Goal: Transaction & Acquisition: Subscribe to service/newsletter

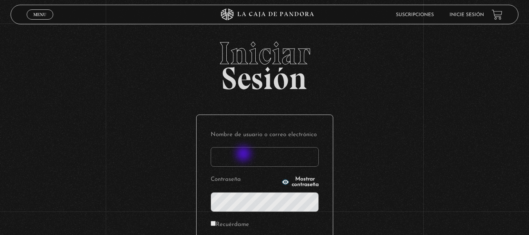
click at [244, 156] on input "Nombre de usuario o correo electrónico" at bounding box center [265, 157] width 108 height 20
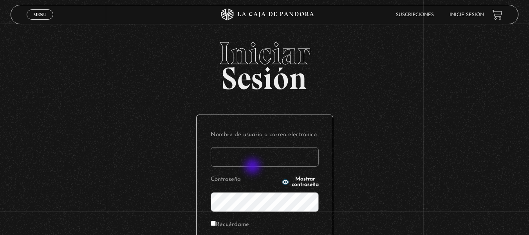
type input "yngr29@gmail.com"
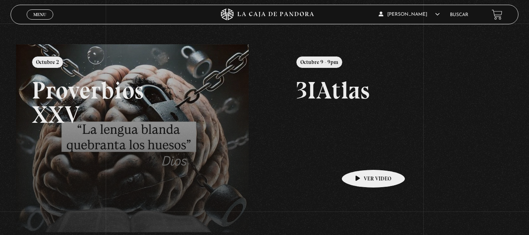
scroll to position [78, 0]
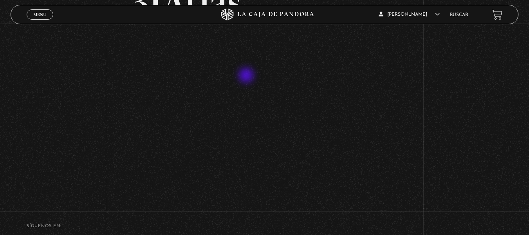
scroll to position [118, 0]
